Goal: Transaction & Acquisition: Purchase product/service

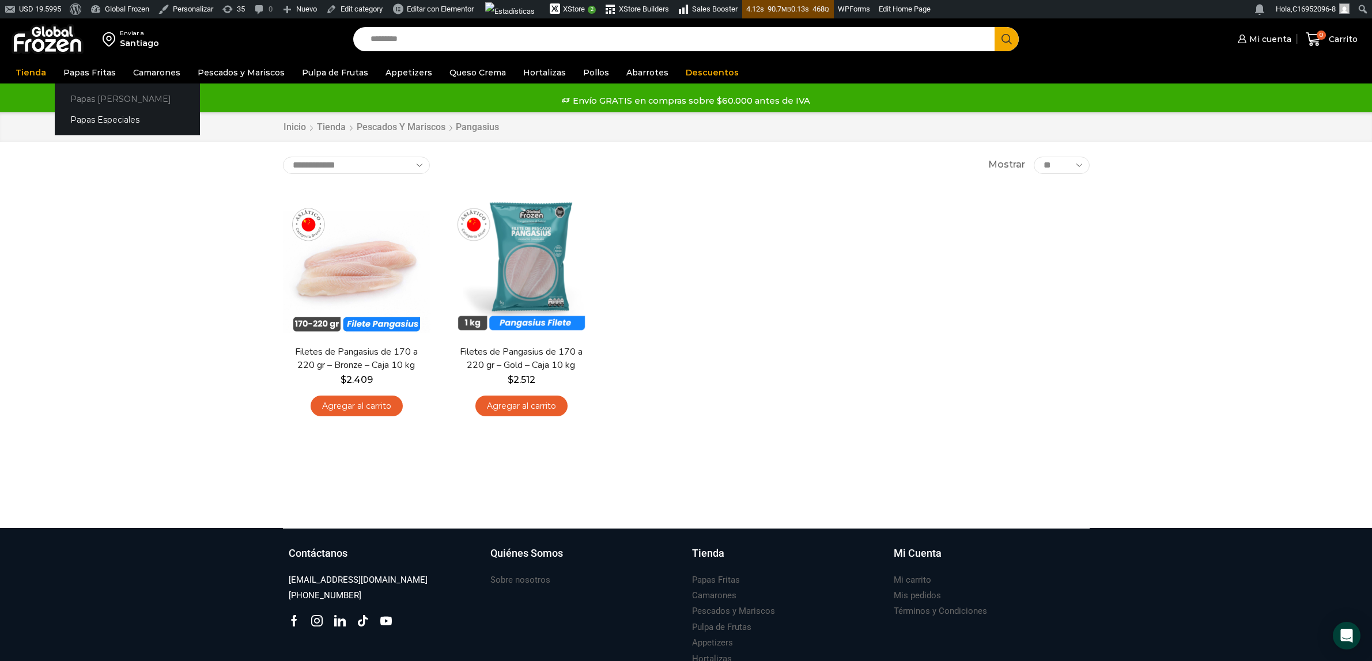
click at [101, 99] on link "Papas [PERSON_NAME]" at bounding box center [127, 98] width 145 height 21
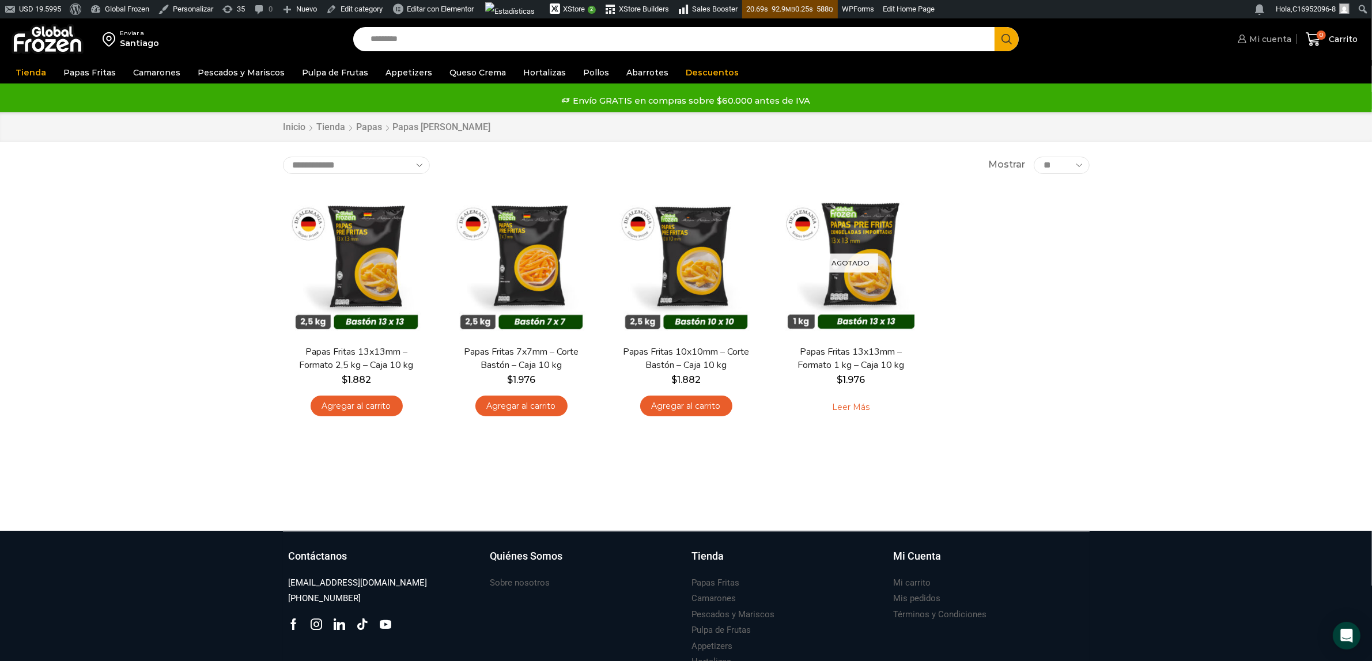
click at [1266, 41] on span "Mi cuenta" at bounding box center [1268, 39] width 45 height 12
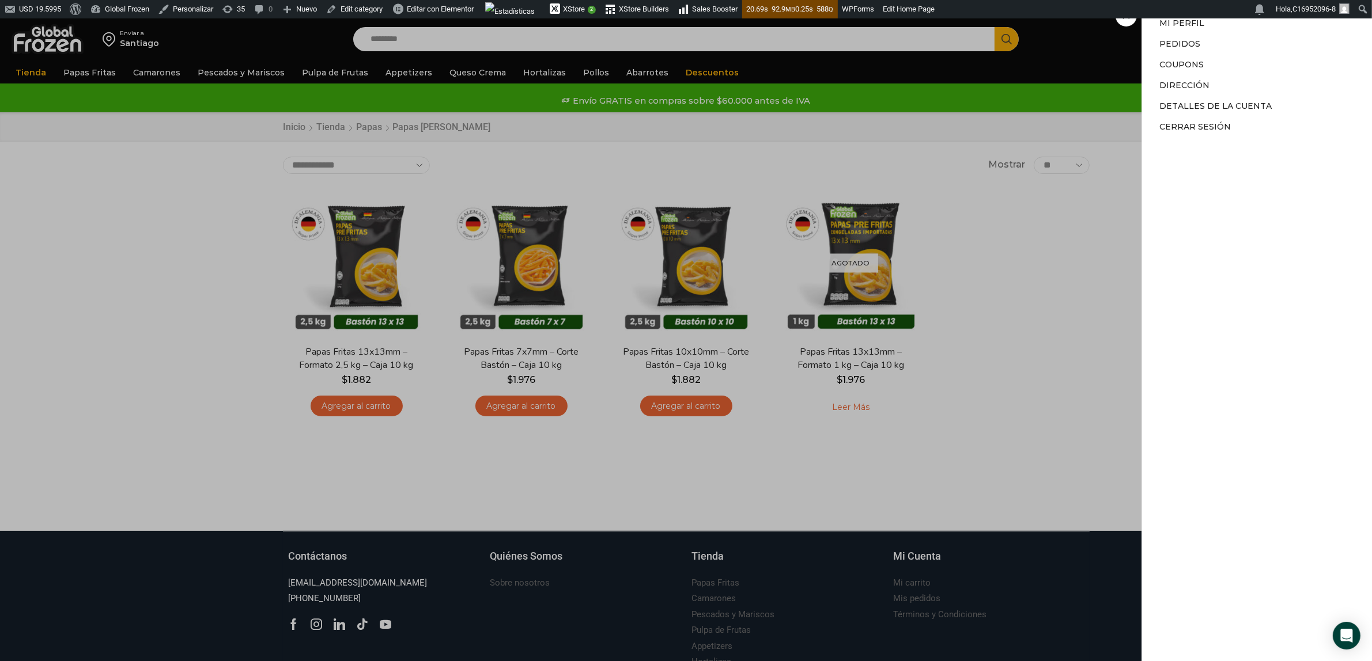
click at [1235, 28] on div "Mi cuenta Mi cuenta Mi perfil Pedidos Descargas Coupons Dirección Detalles de l…" at bounding box center [1263, 39] width 56 height 23
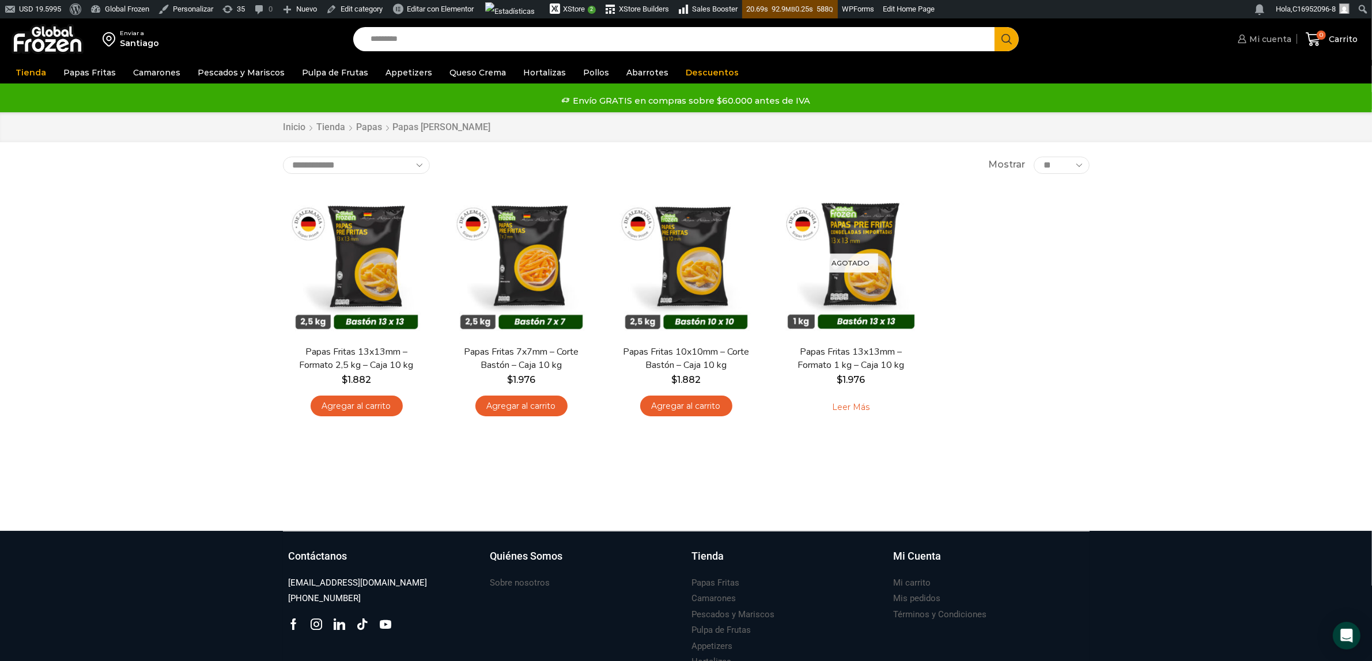
click at [1251, 41] on span "Mi cuenta" at bounding box center [1268, 39] width 45 height 12
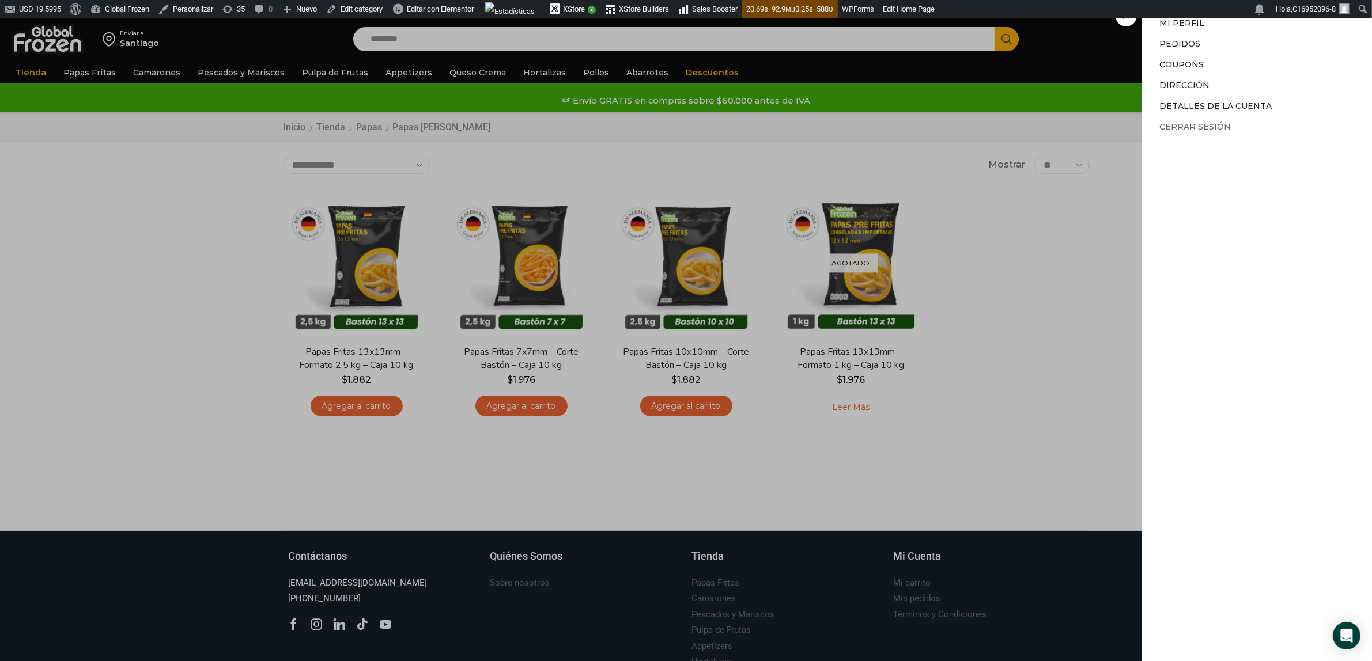
click at [1210, 127] on link "Cerrar sesión" at bounding box center [1194, 127] width 71 height 10
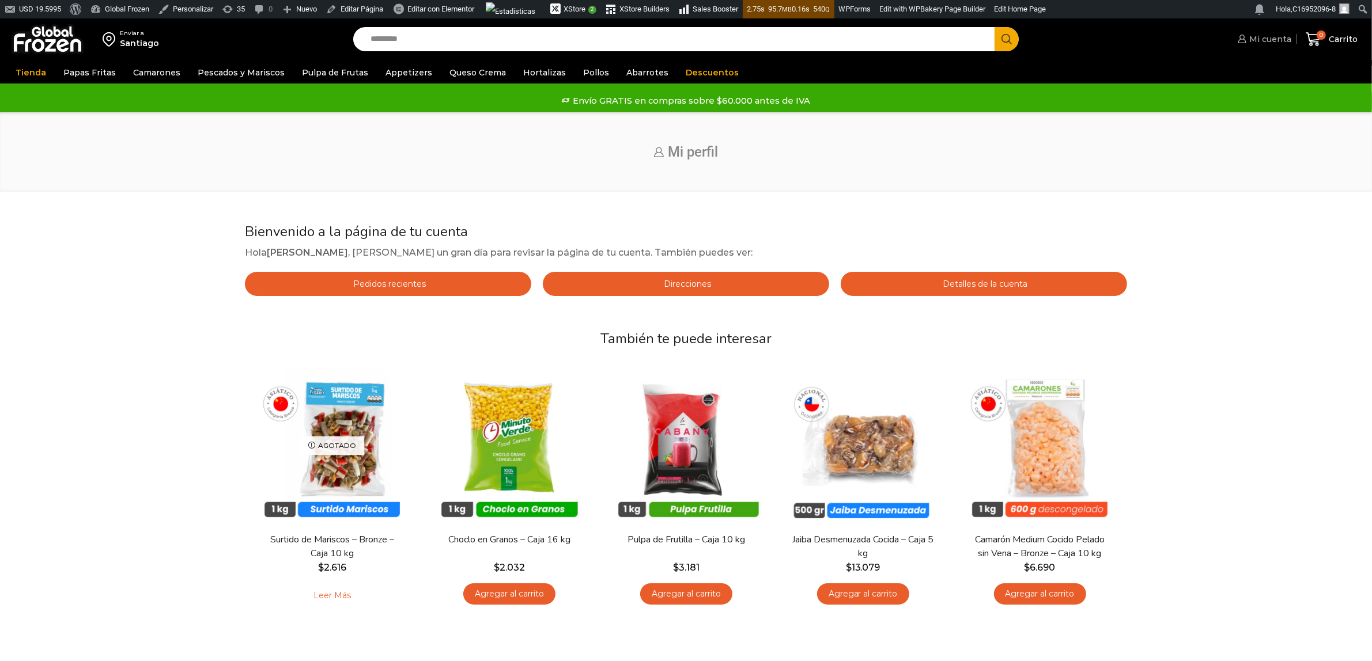
click at [1245, 36] on icon at bounding box center [1242, 39] width 9 height 9
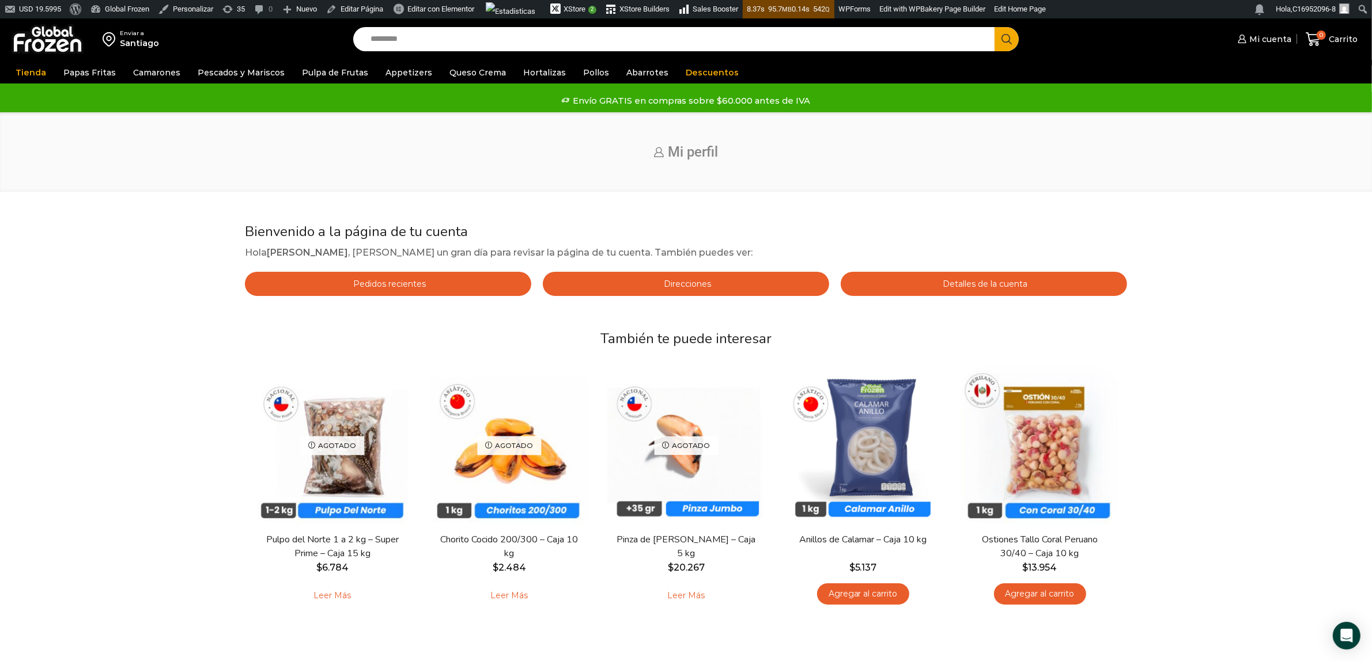
click at [470, 40] on input "Search input" at bounding box center [677, 39] width 625 height 24
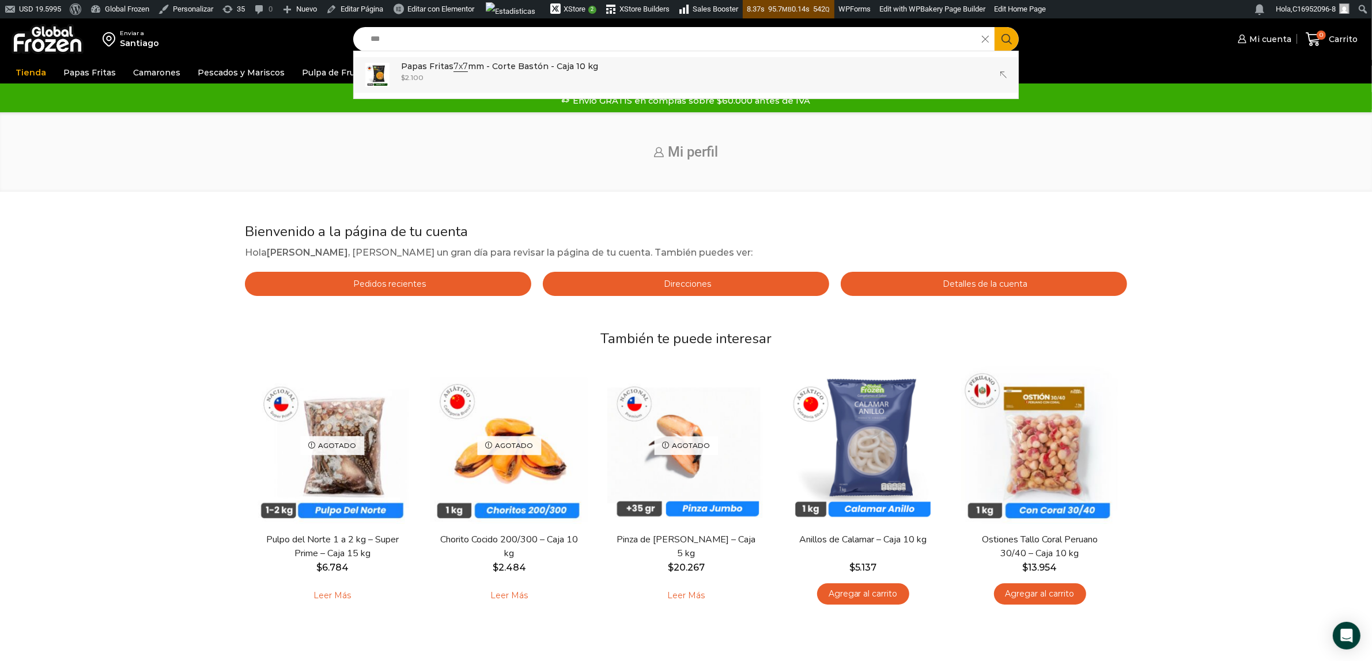
click at [454, 73] on div "$ 2.100" at bounding box center [499, 78] width 197 height 10
type input "**********"
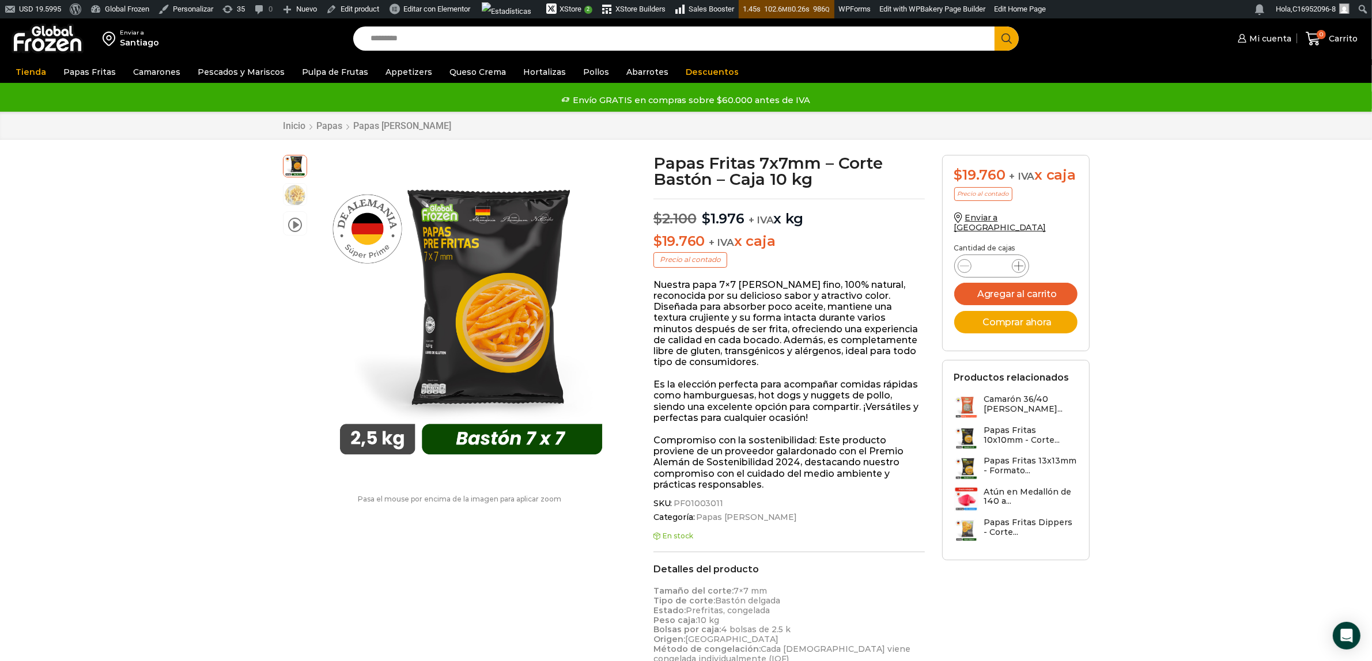
click at [1021, 262] on icon at bounding box center [1018, 266] width 9 height 9
click at [969, 262] on icon at bounding box center [964, 266] width 9 height 9
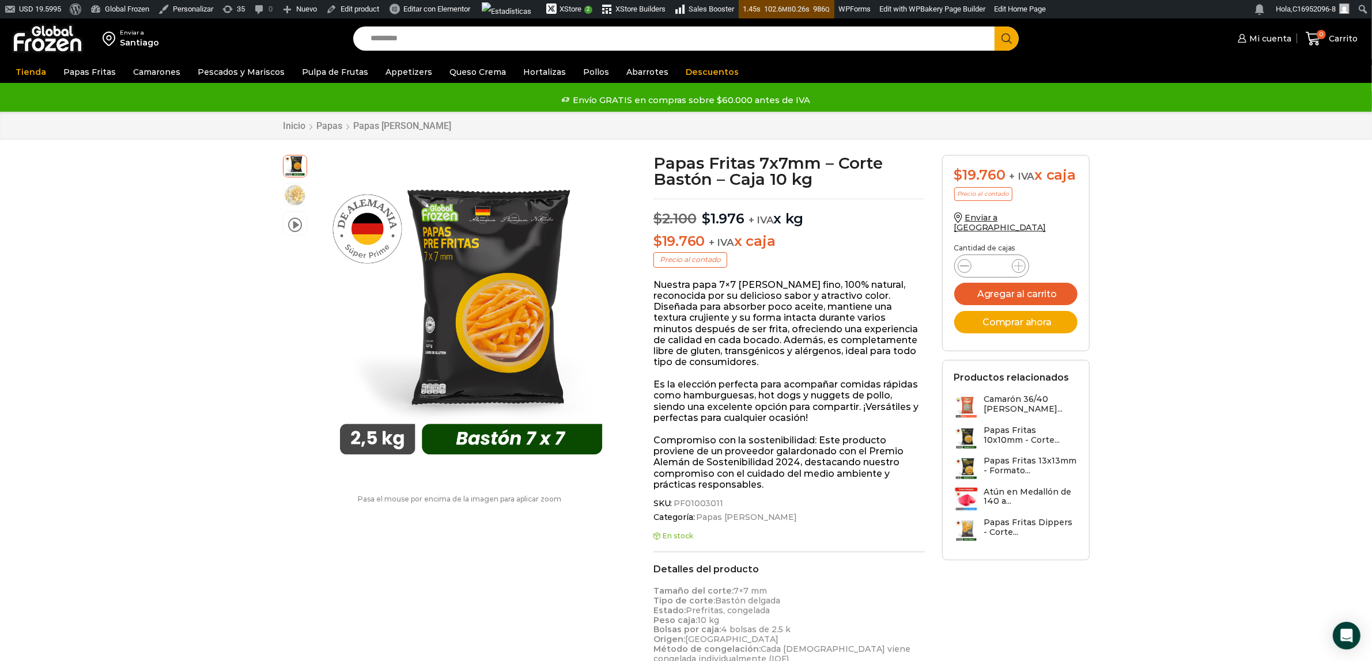
click at [967, 262] on icon at bounding box center [964, 266] width 9 height 9
type input "*"
click at [1019, 283] on button "Agregar al carrito" at bounding box center [1015, 294] width 123 height 22
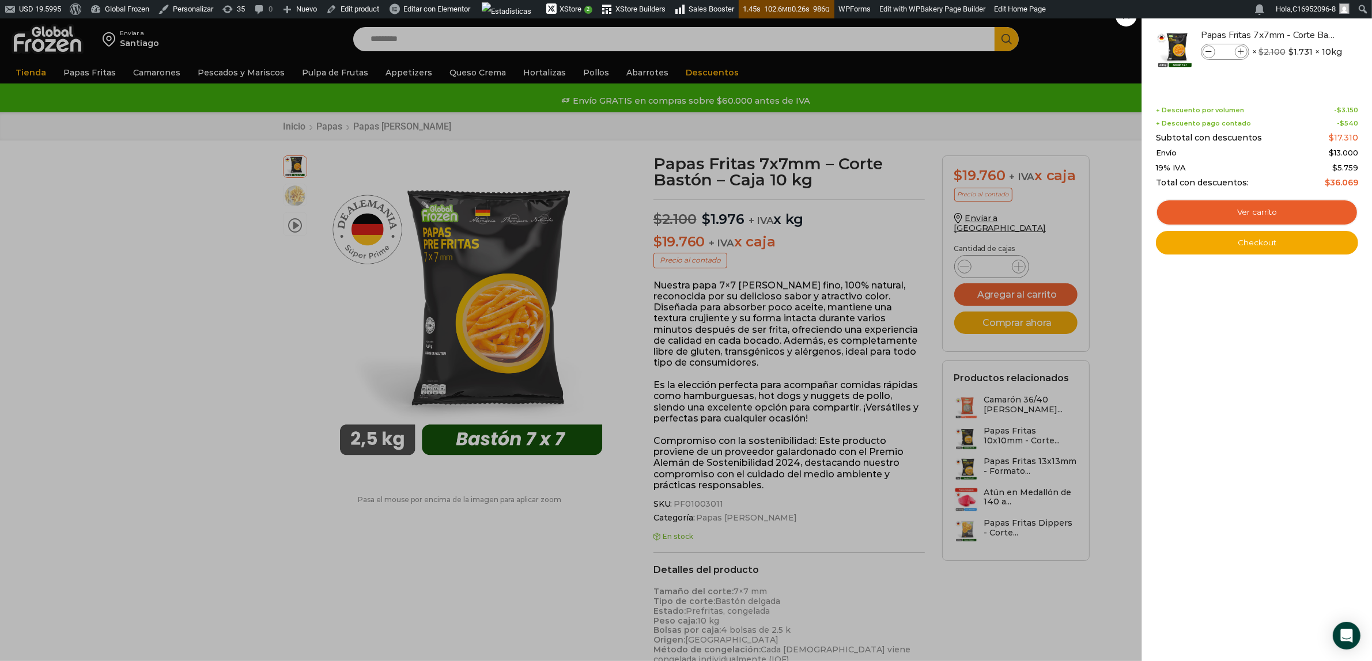
click at [1303, 26] on div "1 Carrito 1 1 Shopping Cart *" at bounding box center [1332, 39] width 58 height 27
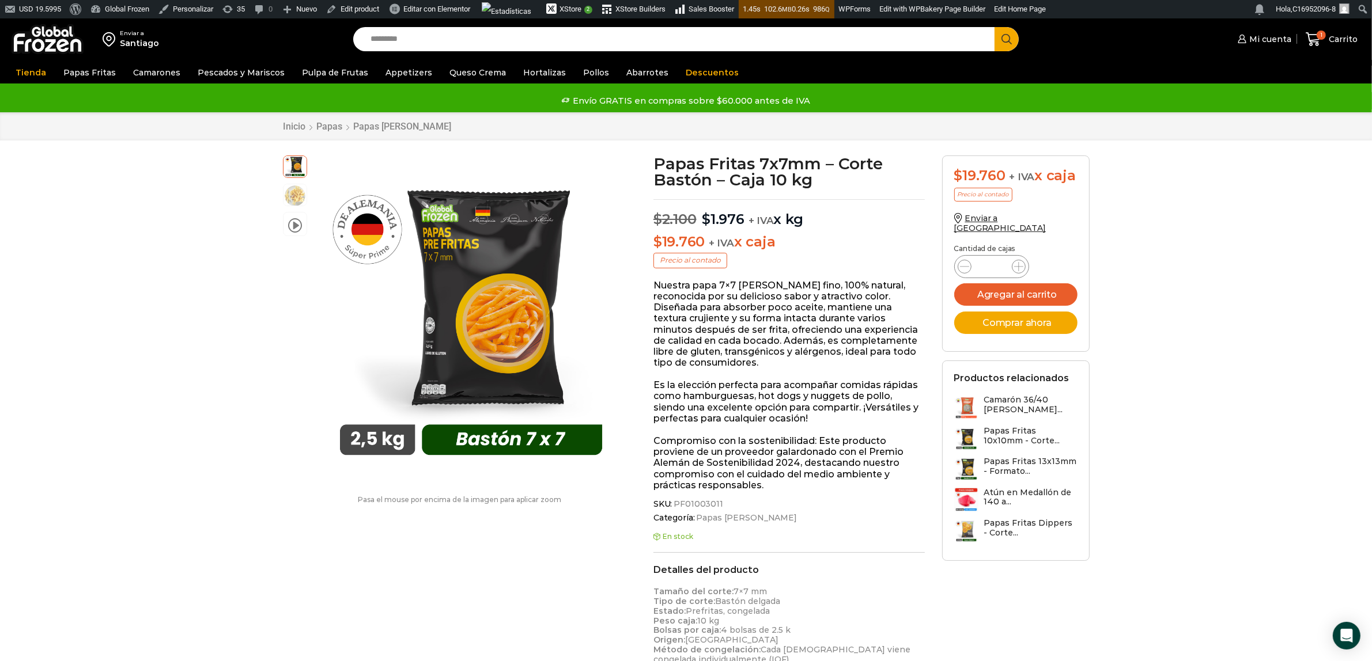
click at [759, 42] on input "Search input" at bounding box center [677, 39] width 625 height 24
type input "*******"
click at [994, 27] on button "Search" at bounding box center [1006, 39] width 24 height 24
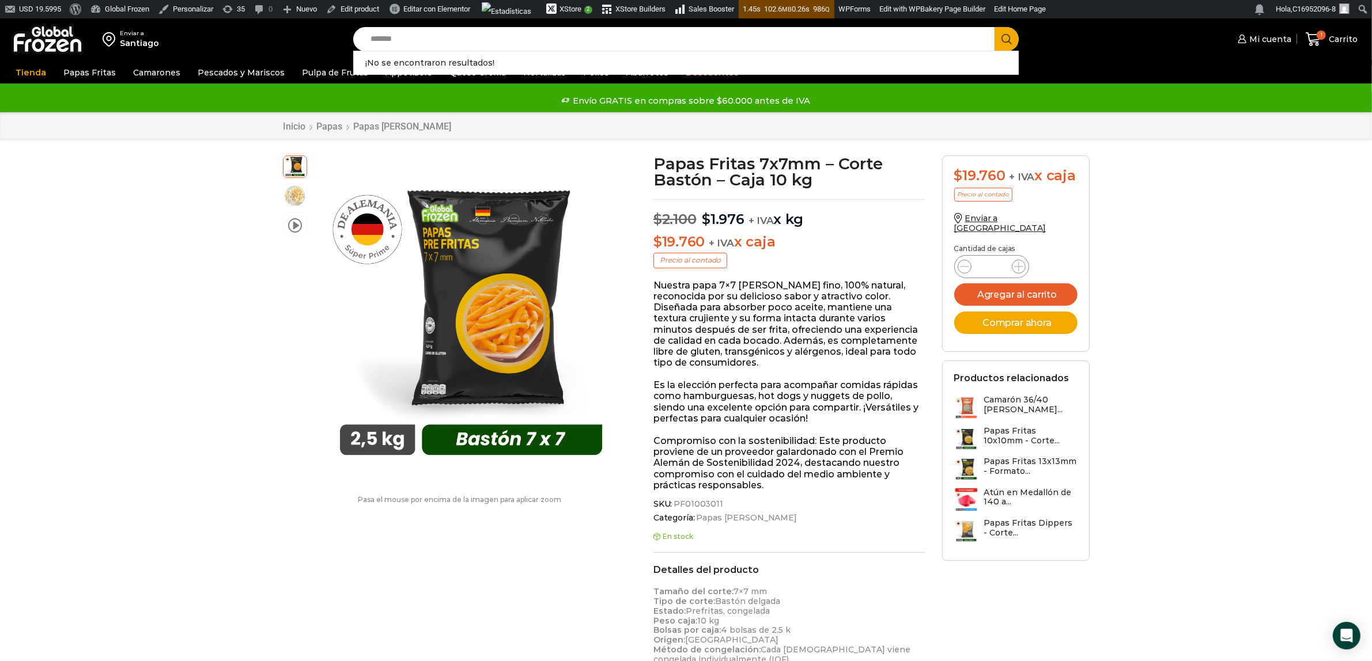
click at [436, 40] on input "*******" at bounding box center [677, 39] width 625 height 24
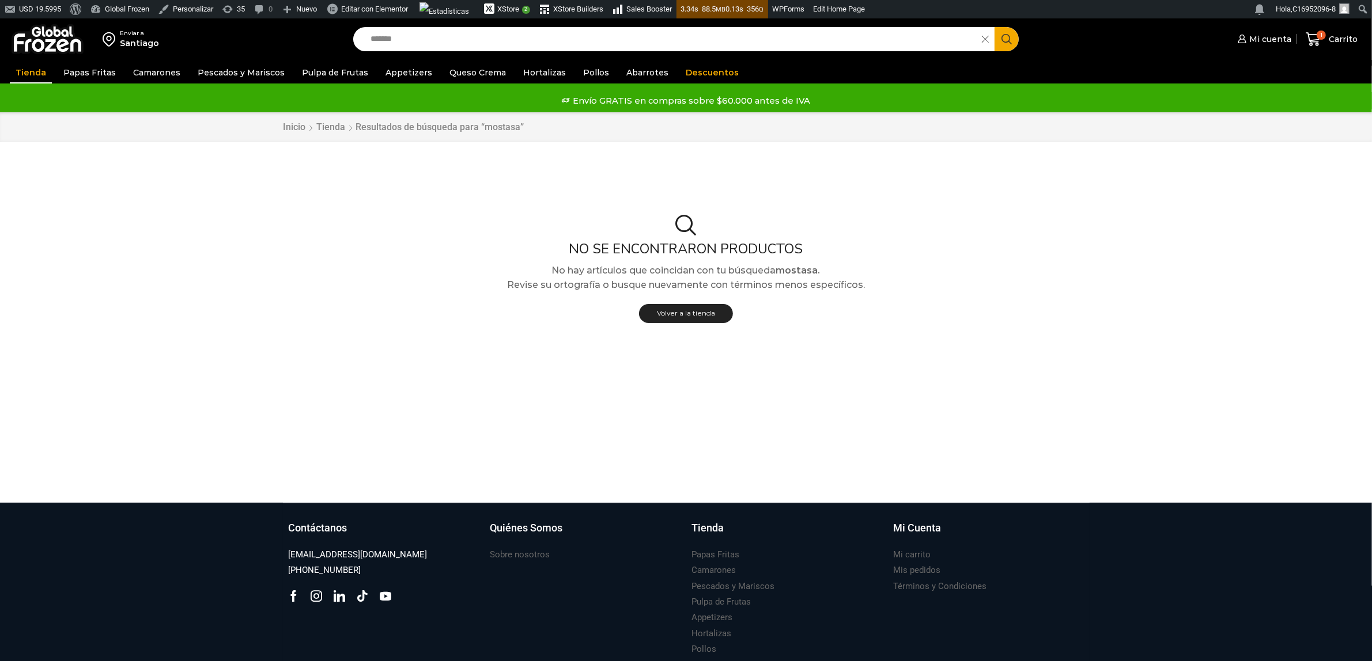
click at [436, 40] on input "*******" at bounding box center [671, 39] width 612 height 24
type input "*******"
click at [994, 27] on button "Search" at bounding box center [1006, 39] width 24 height 24
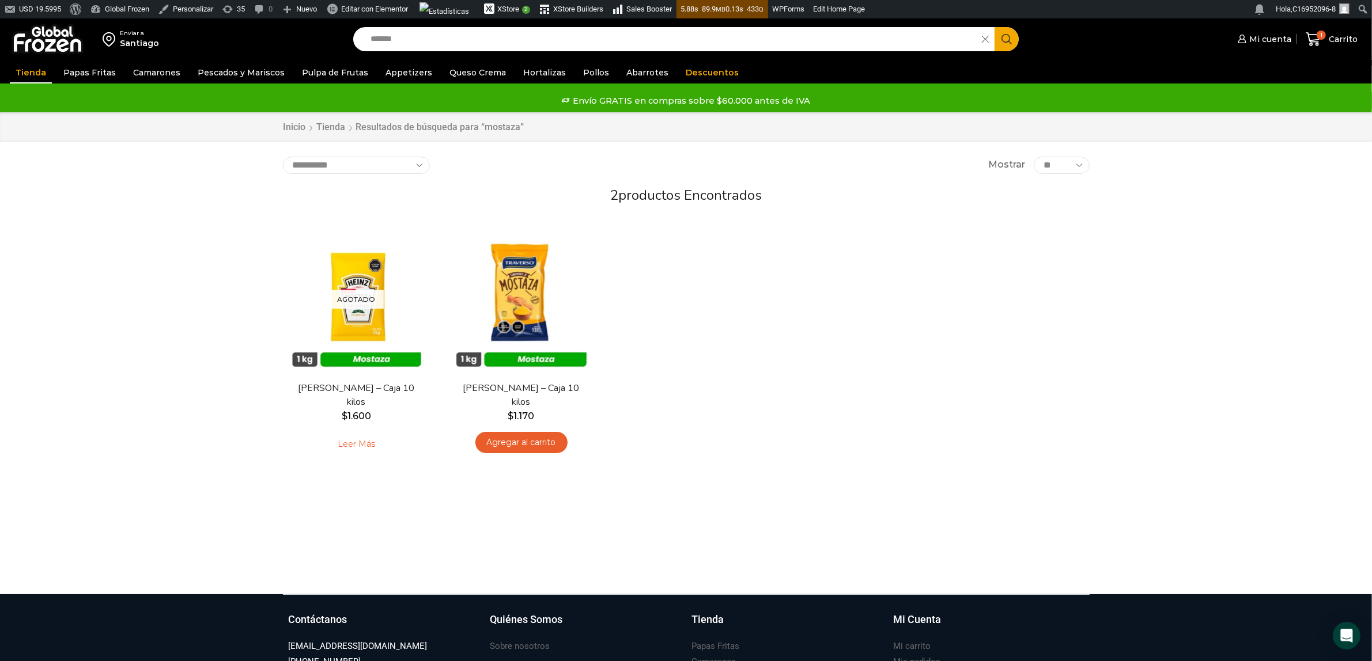
click at [422, 39] on input "*******" at bounding box center [671, 39] width 612 height 24
type input "*"
click at [462, 38] on input "Search input" at bounding box center [671, 39] width 612 height 24
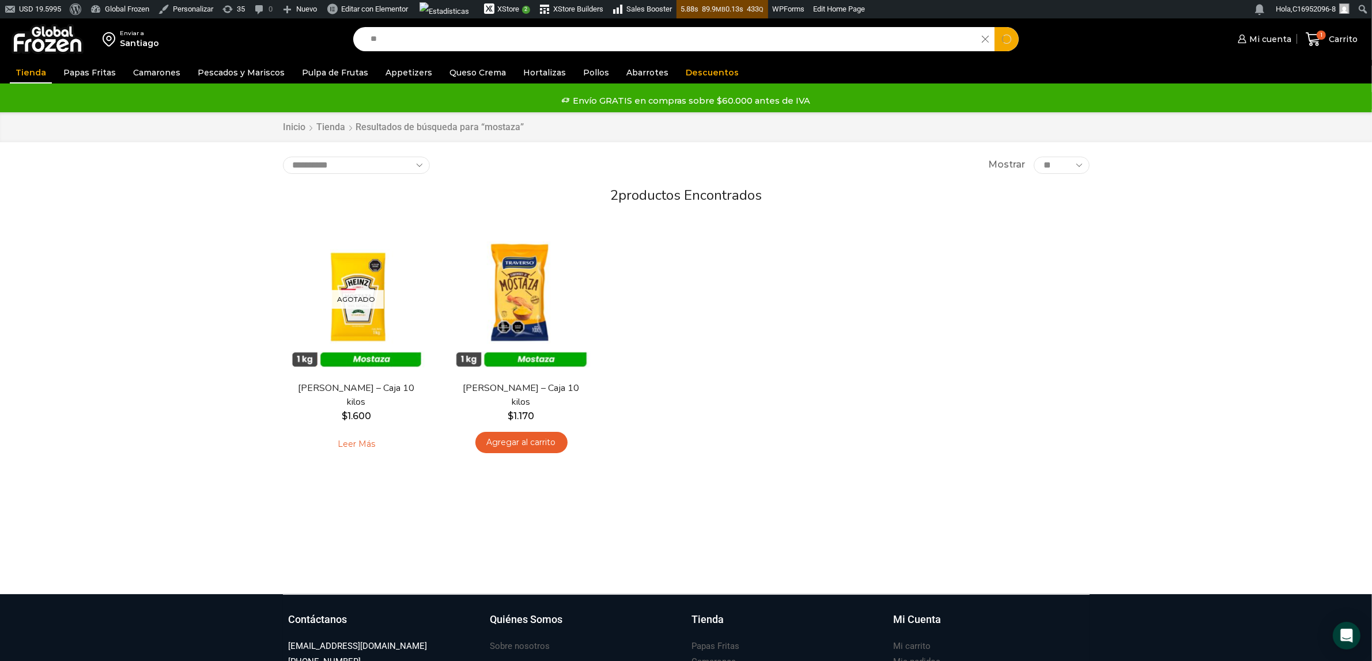
type input "*"
type input "**********"
click at [994, 27] on button "Search" at bounding box center [1006, 39] width 24 height 24
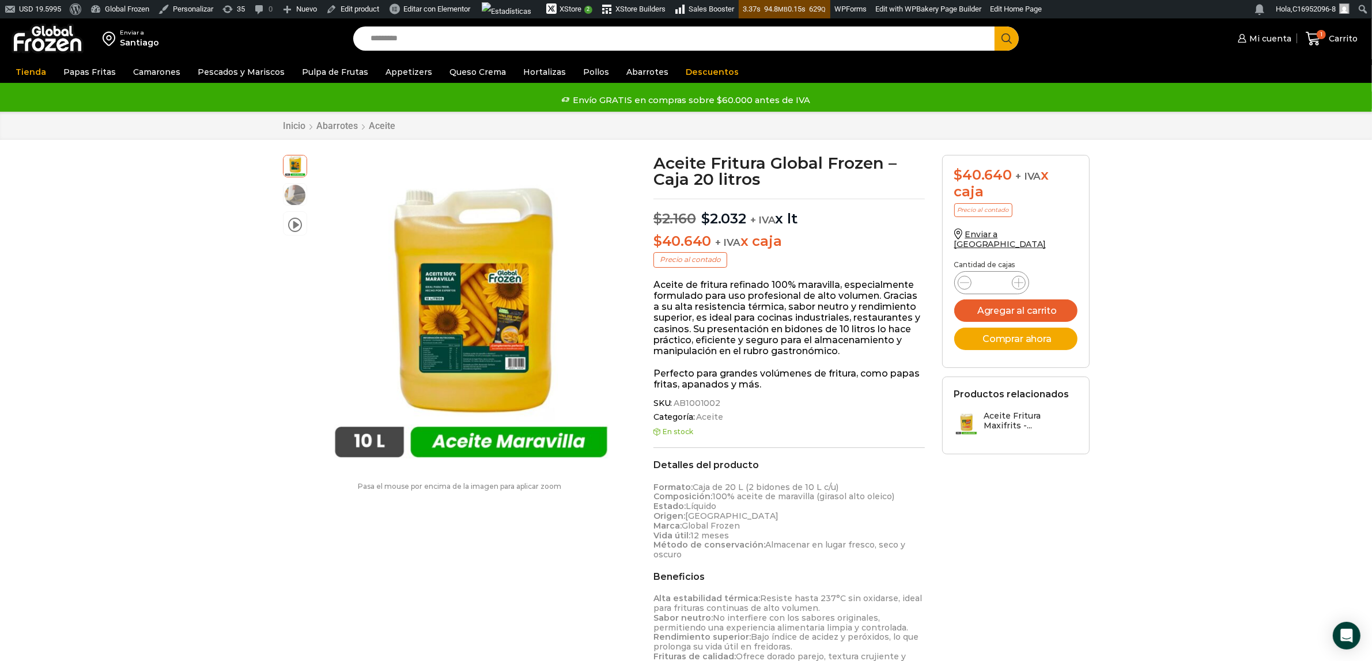
click at [536, 35] on input "Search input" at bounding box center [677, 39] width 625 height 24
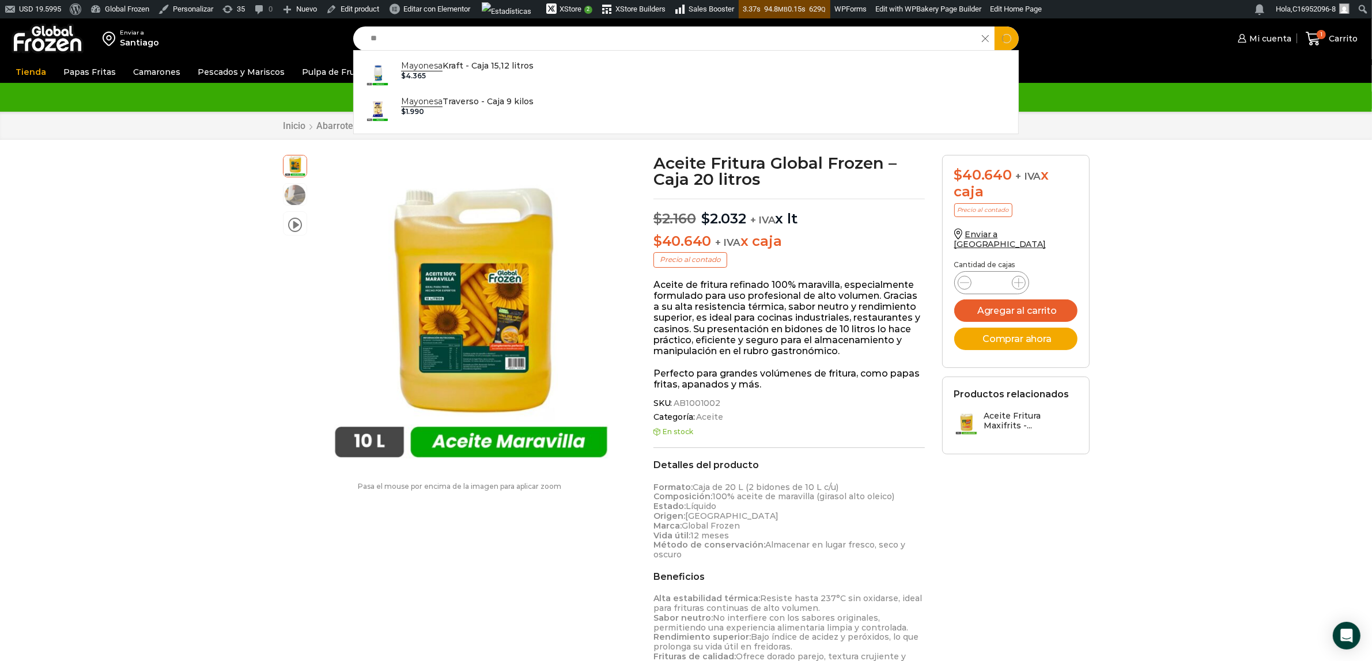
type input "*"
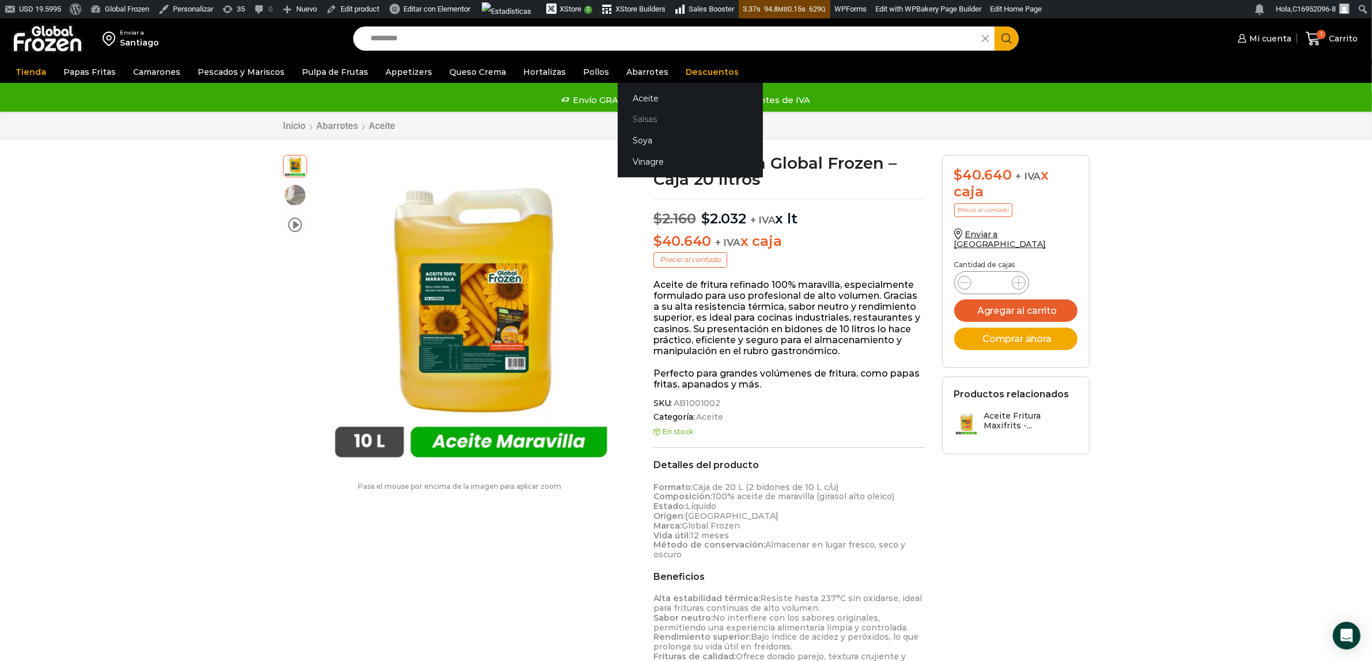
click at [621, 119] on link "Salsas" at bounding box center [690, 119] width 145 height 21
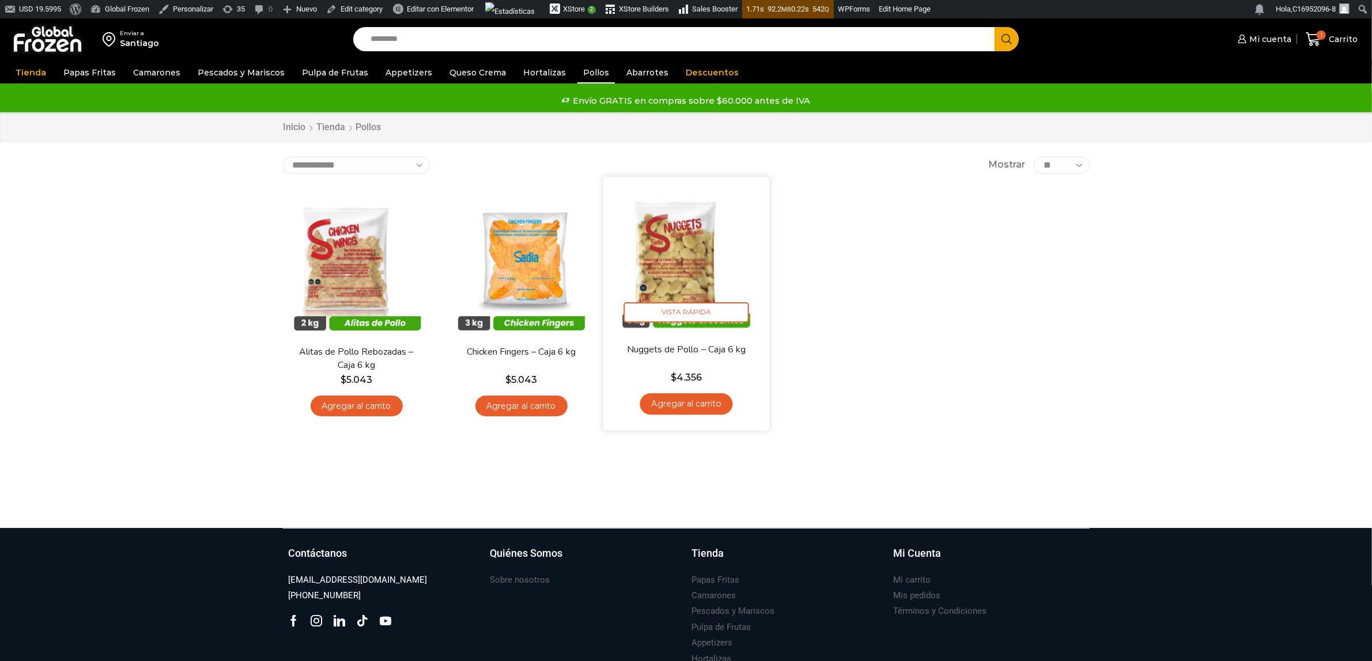
click at [678, 274] on img at bounding box center [686, 260] width 149 height 149
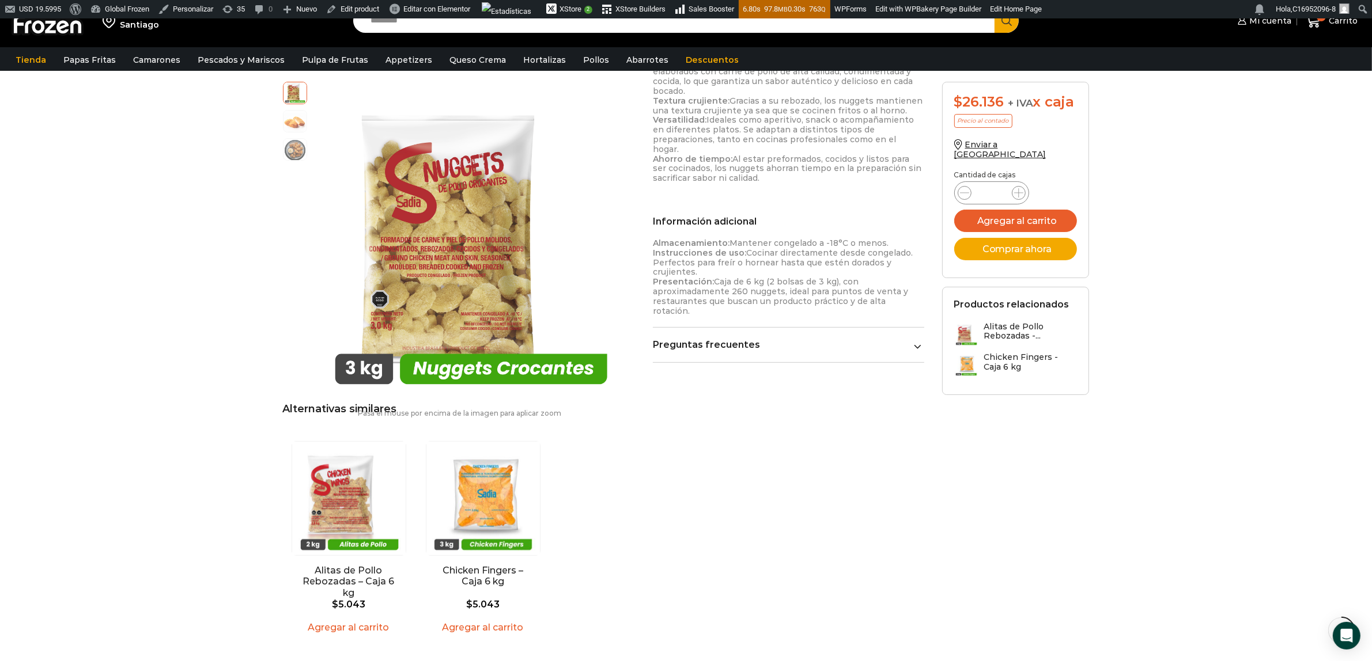
scroll to position [217, 0]
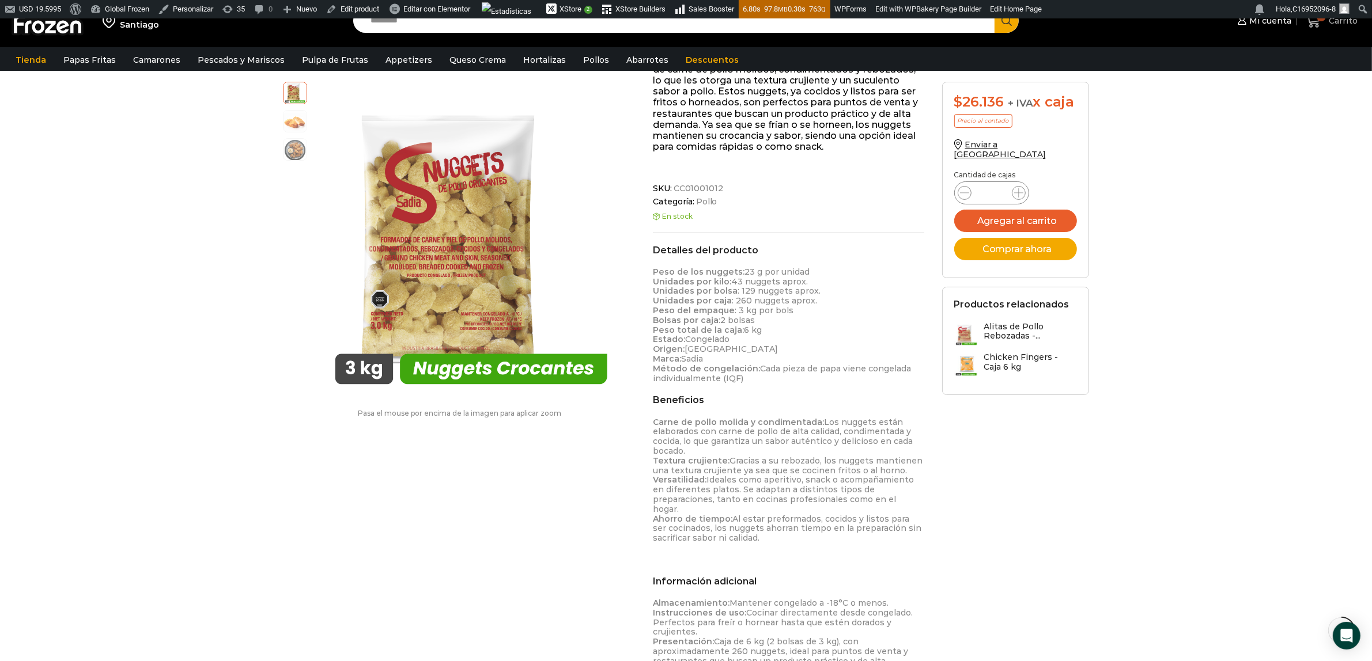
click at [1347, 24] on span "Carrito" at bounding box center [1342, 21] width 32 height 12
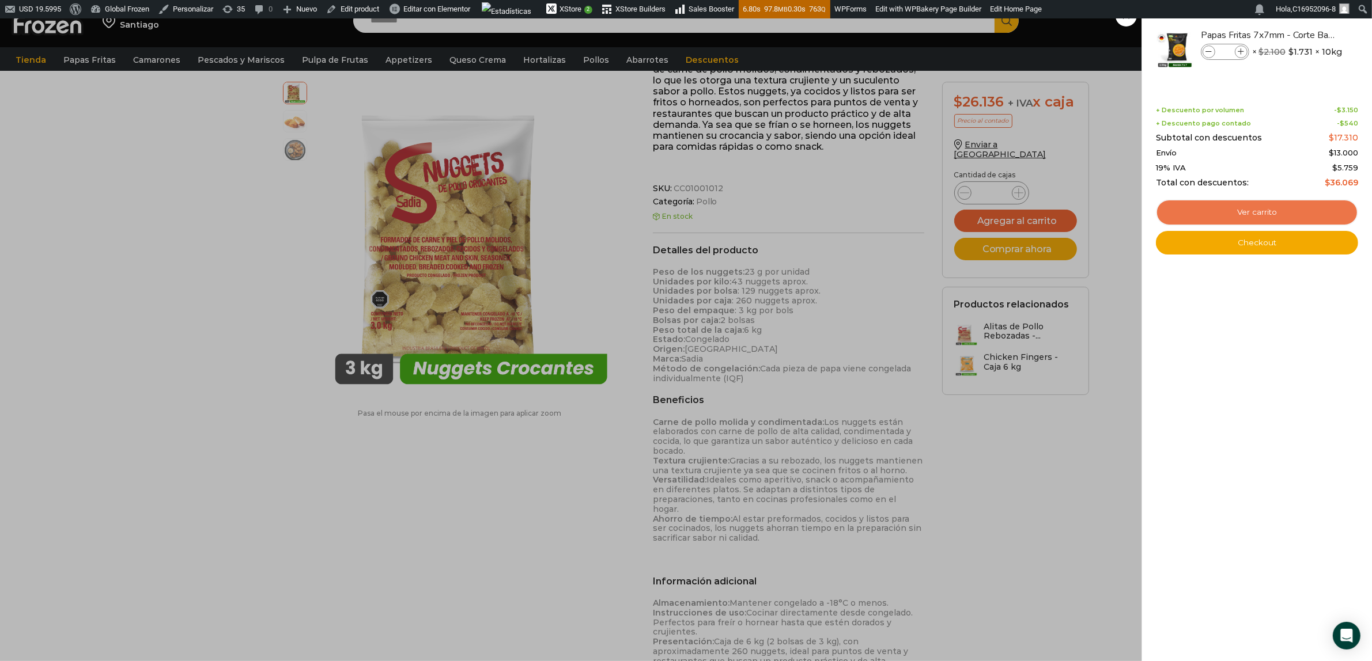
click at [1254, 206] on link "Ver carrito" at bounding box center [1257, 212] width 202 height 27
click at [1255, 205] on link "Ver carrito" at bounding box center [1257, 212] width 202 height 27
click at [1252, 212] on link "Ver carrito" at bounding box center [1257, 212] width 202 height 27
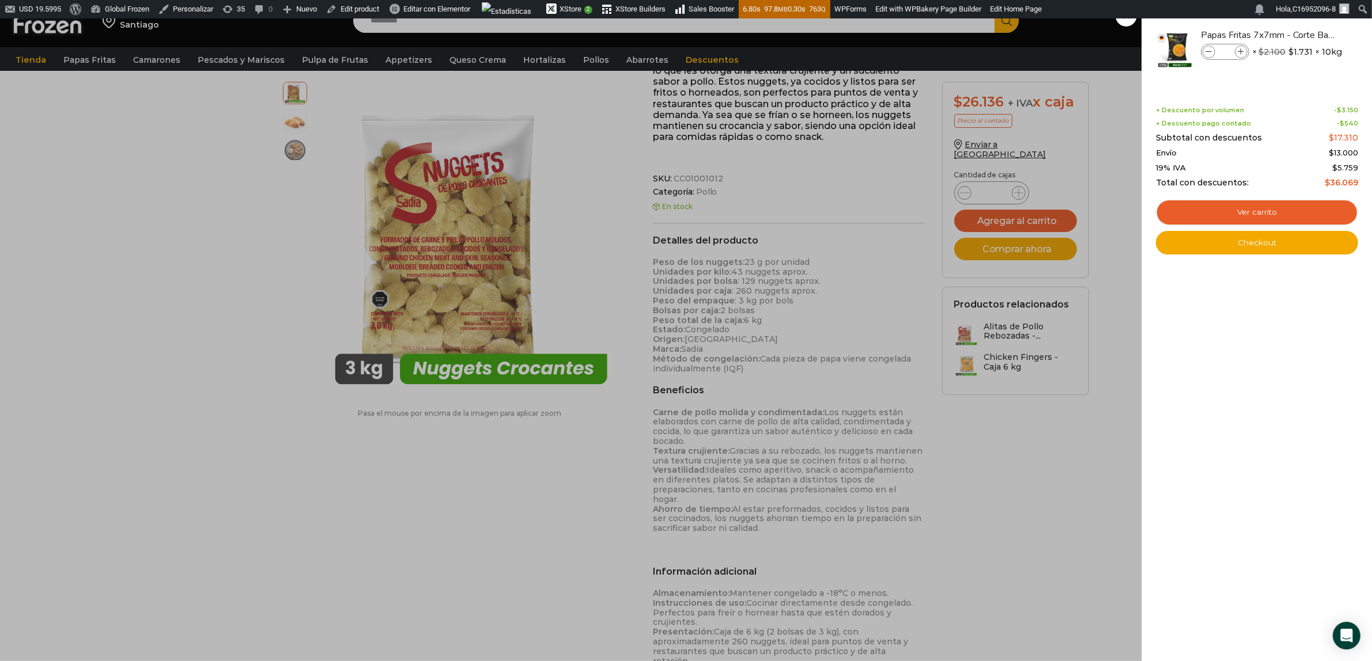
scroll to position [33, 0]
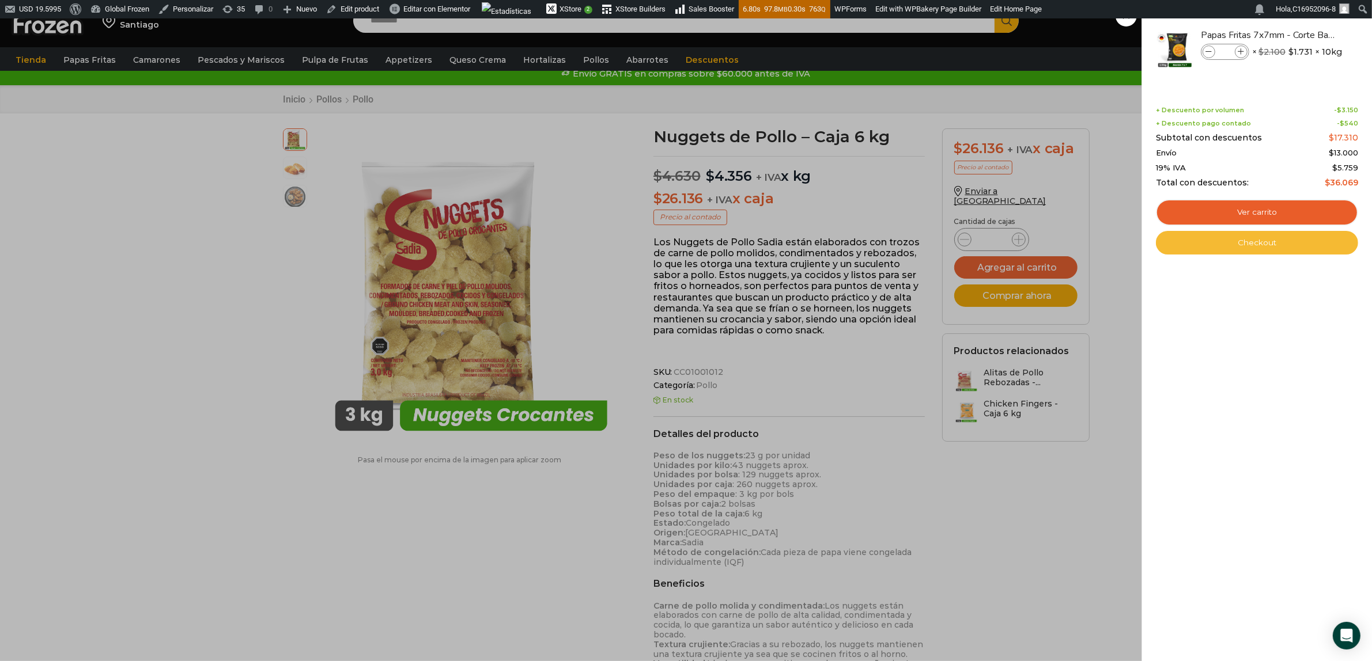
click at [1259, 243] on link "Checkout" at bounding box center [1257, 243] width 202 height 24
